Goal: Navigation & Orientation: Find specific page/section

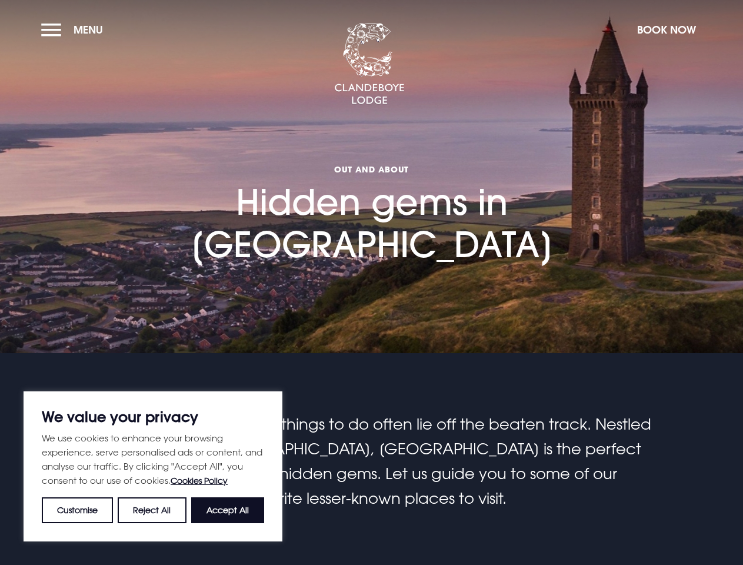
click at [371, 282] on section "Out and About Hidden gems in [GEOGRAPHIC_DATA]" at bounding box center [371, 176] width 743 height 353
click at [78, 510] on button "Customise" at bounding box center [77, 510] width 71 height 26
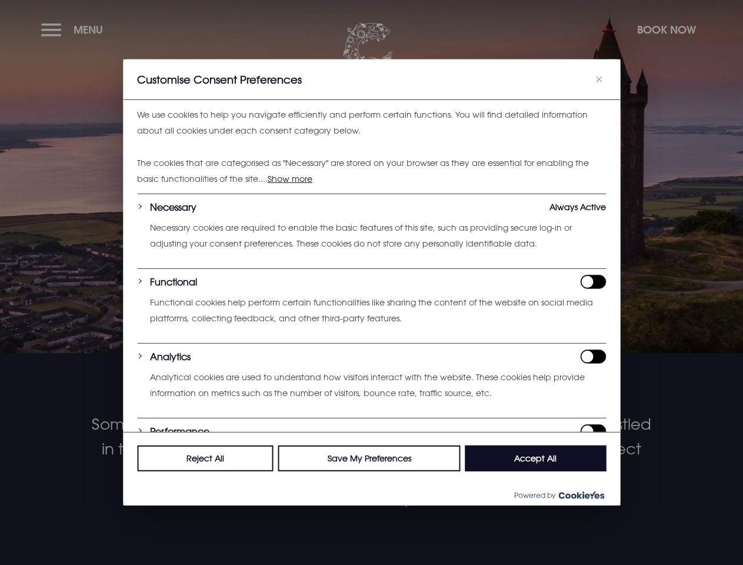
click at [228, 484] on div "Reject All Save My Preferences Accept All" at bounding box center [371, 458] width 497 height 52
click at [75, 29] on div at bounding box center [371, 282] width 743 height 565
click at [666, 29] on div at bounding box center [371, 282] width 743 height 565
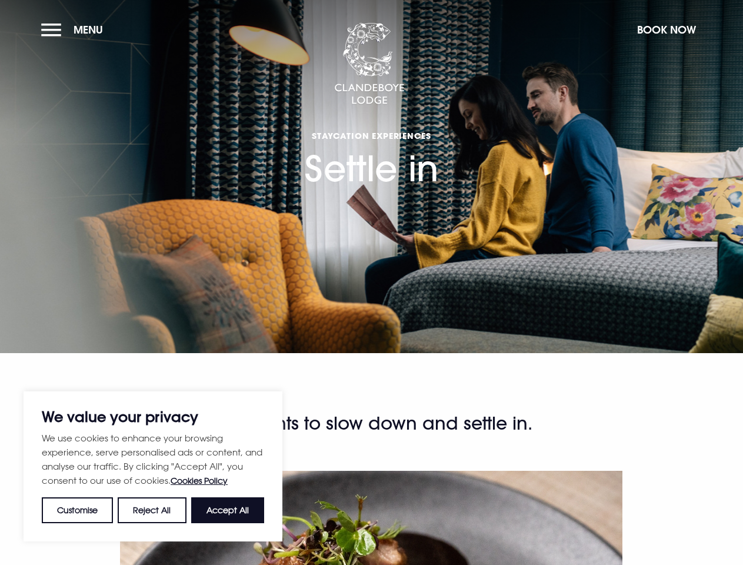
click at [371, 282] on section "Staycation Experiences Settle in" at bounding box center [371, 176] width 743 height 353
click at [78, 510] on button "Customise" at bounding box center [77, 510] width 71 height 26
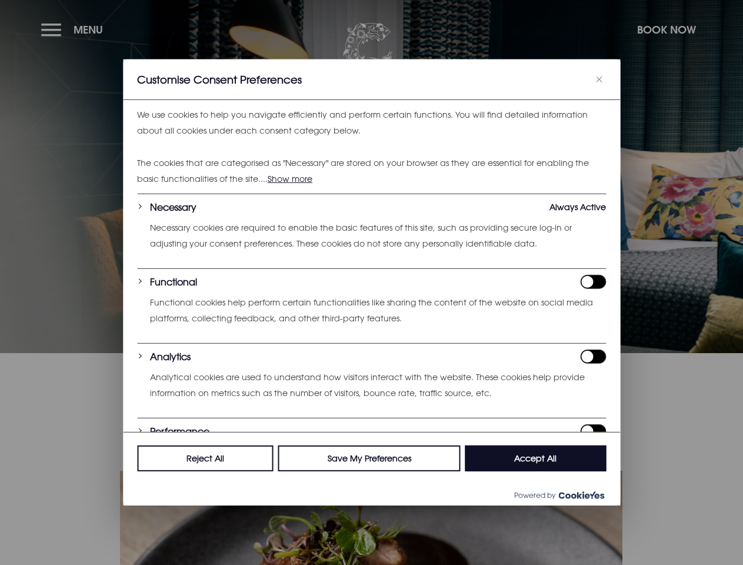
click at [152, 100] on div "Customise Consent Preferences" at bounding box center [371, 79] width 497 height 41
click at [228, 505] on div "Customise Consent Preferences We use cookies to help you navigate efficiently a…" at bounding box center [371, 282] width 497 height 446
click at [75, 29] on div at bounding box center [371, 282] width 743 height 565
click at [666, 29] on div at bounding box center [371, 282] width 743 height 565
